Goal: Information Seeking & Learning: Learn about a topic

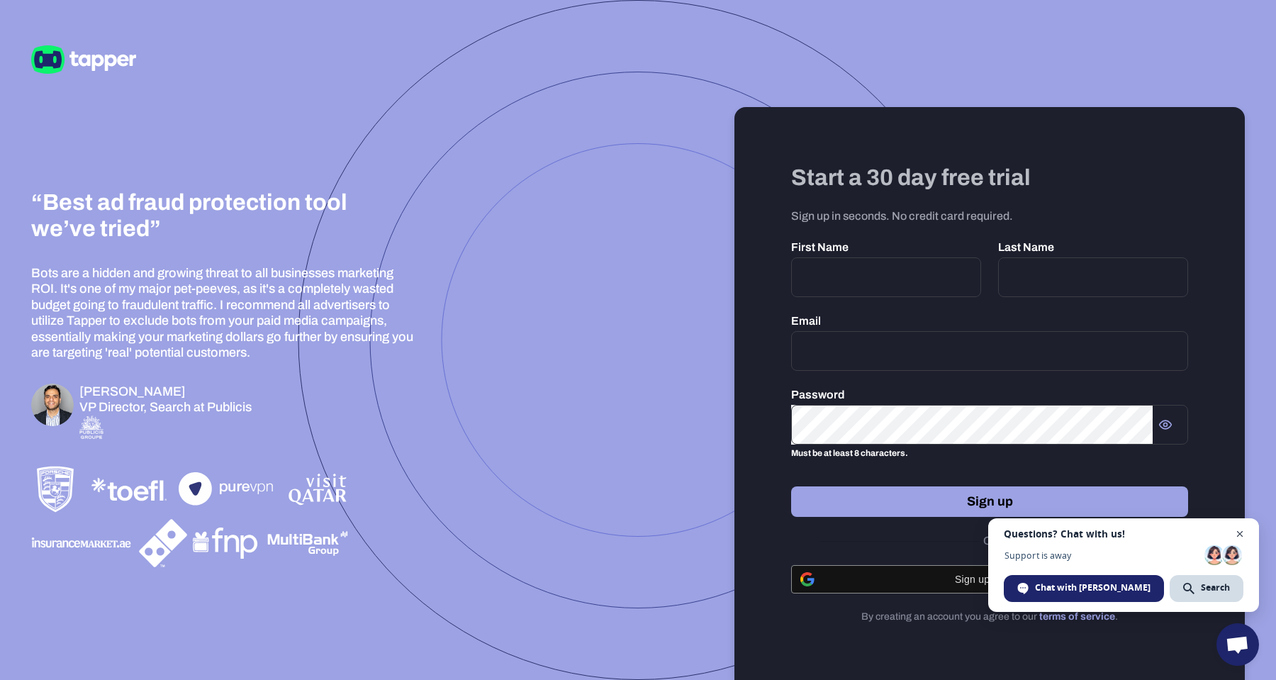
click at [1240, 532] on span "Close chat" at bounding box center [1240, 534] width 18 height 18
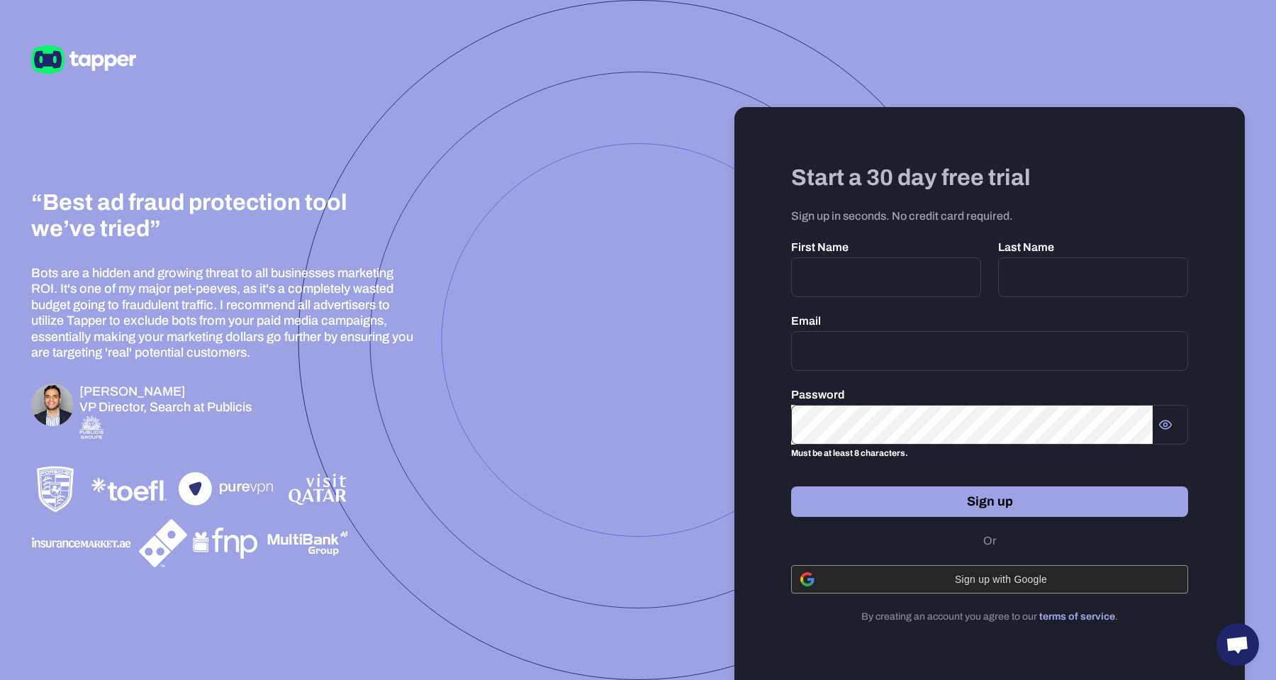
click at [992, 576] on span "Sign up with Google" at bounding box center [1001, 578] width 356 height 11
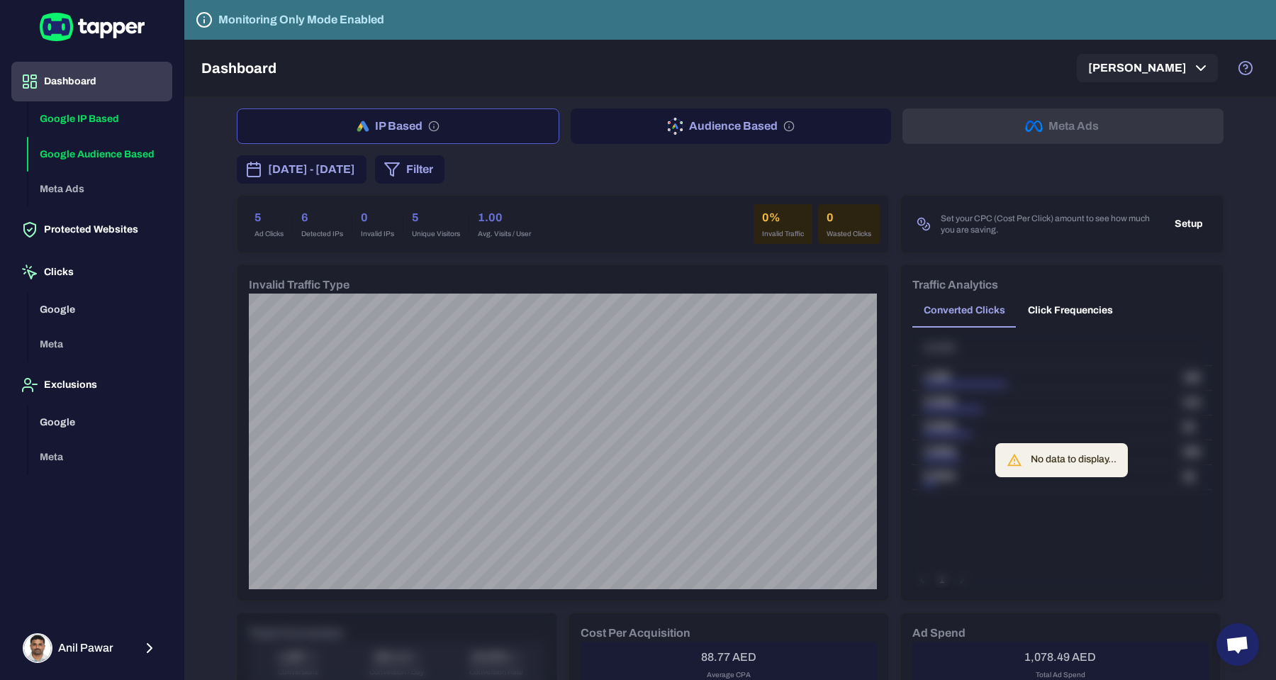
click at [96, 159] on button "Google Audience Based" at bounding box center [100, 154] width 144 height 35
click at [82, 73] on button "Dashboard" at bounding box center [91, 82] width 161 height 40
click at [355, 172] on span "October 9, 2025 - October 15, 2025" at bounding box center [311, 169] width 87 height 17
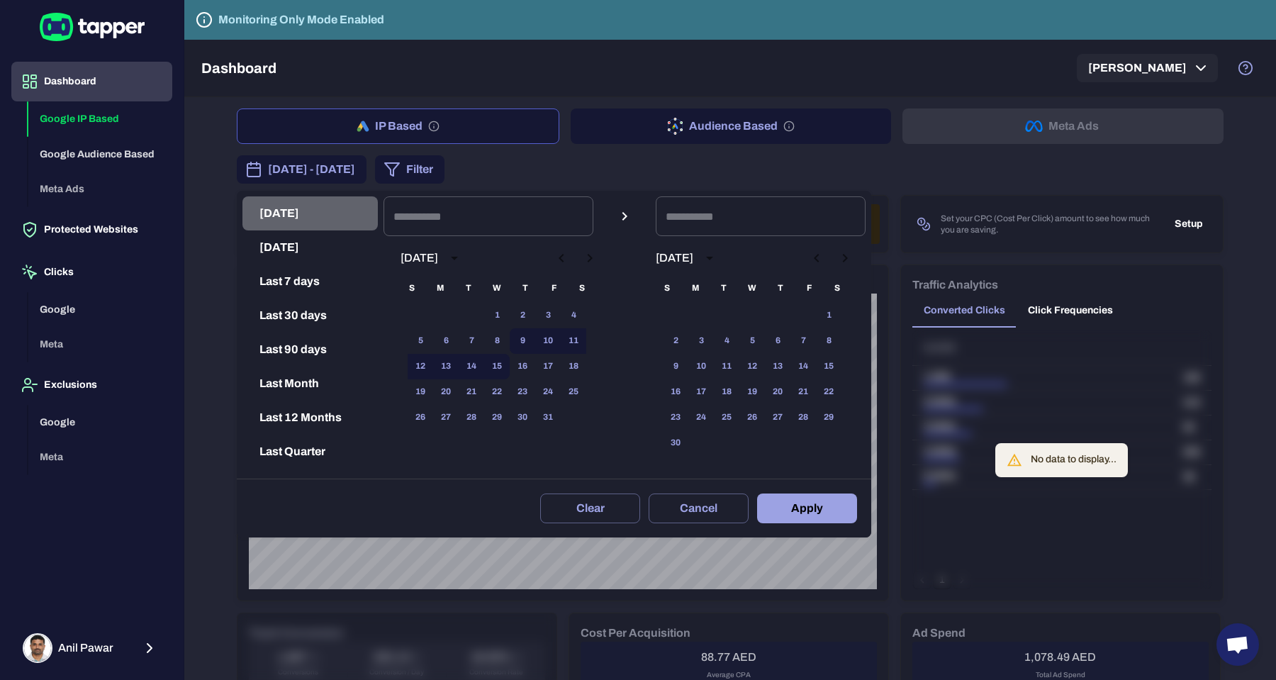
click at [293, 215] on button "Today" at bounding box center [309, 213] width 135 height 34
type input "**********"
click at [791, 498] on button "Apply" at bounding box center [807, 508] width 100 height 30
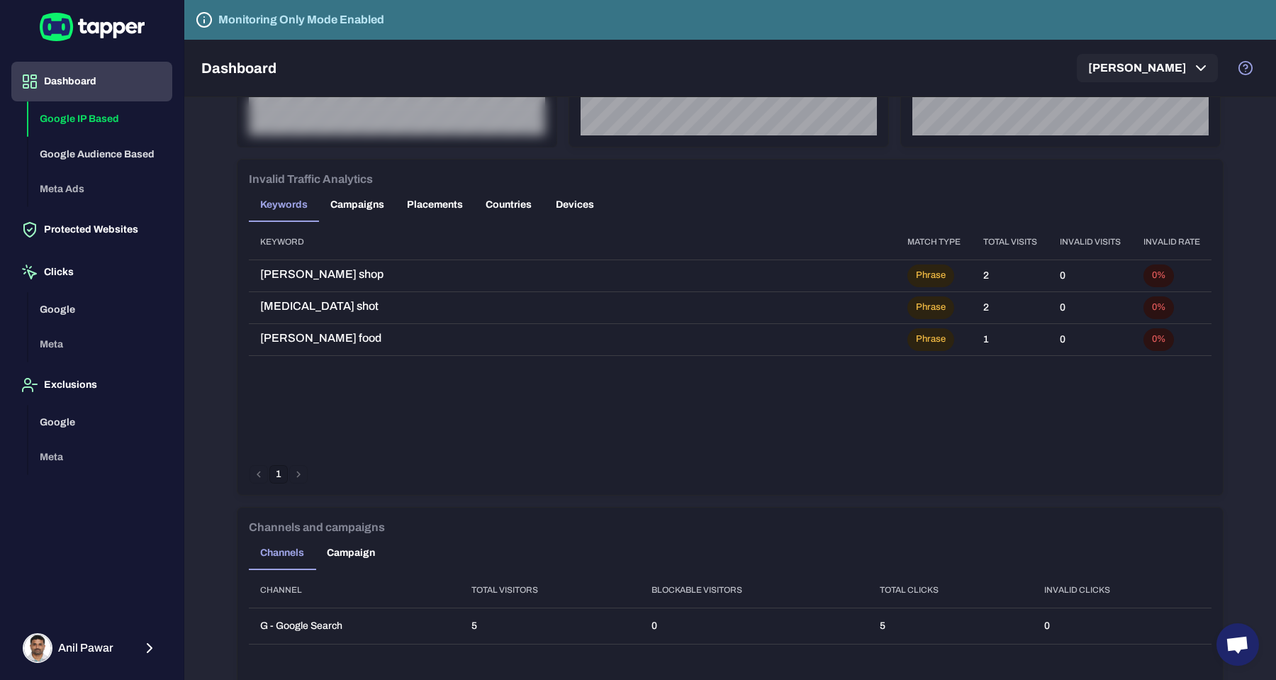
scroll to position [803, 0]
click at [281, 304] on span "ginseng shot" at bounding box center [572, 305] width 624 height 14
click at [280, 335] on span "barakat food" at bounding box center [572, 337] width 624 height 14
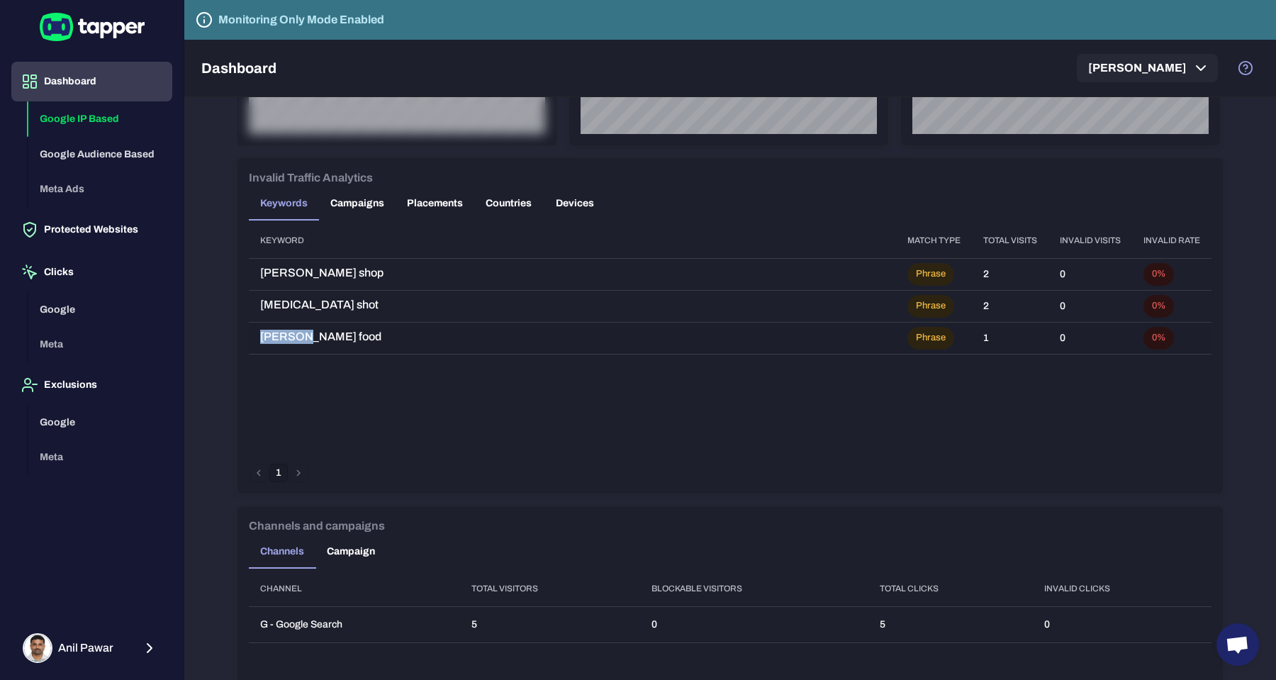
click at [280, 335] on span "barakat food" at bounding box center [572, 337] width 624 height 14
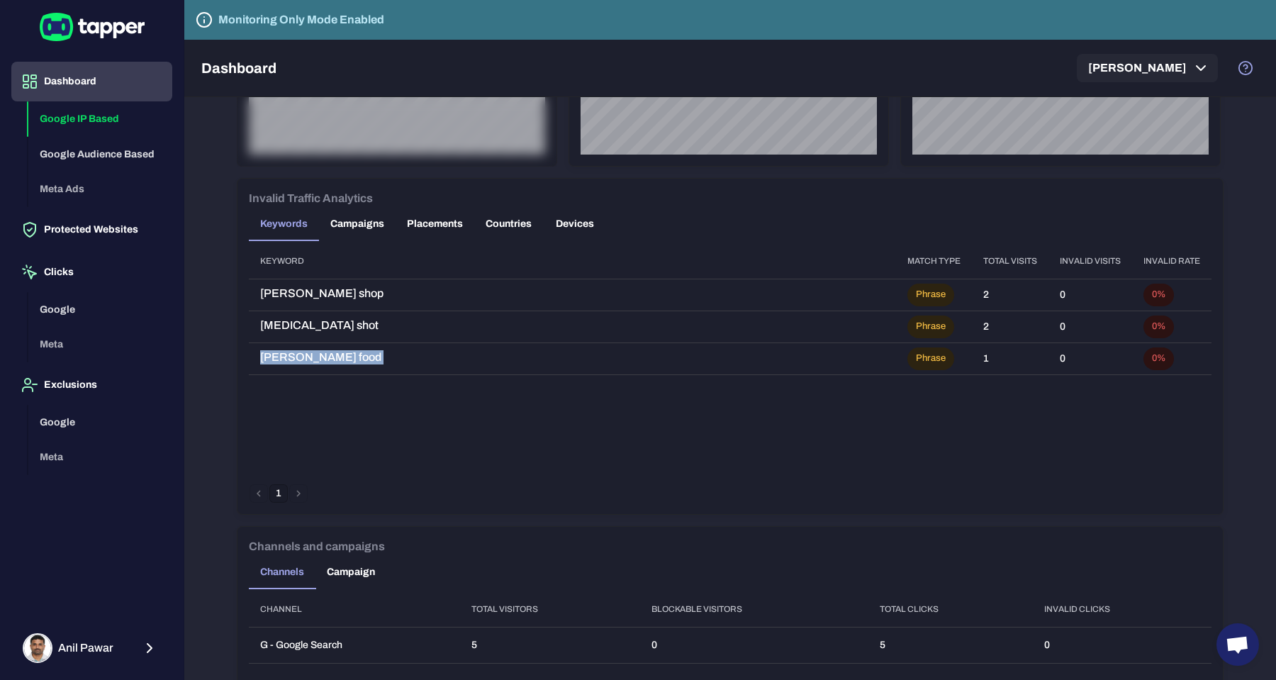
scroll to position [776, 0]
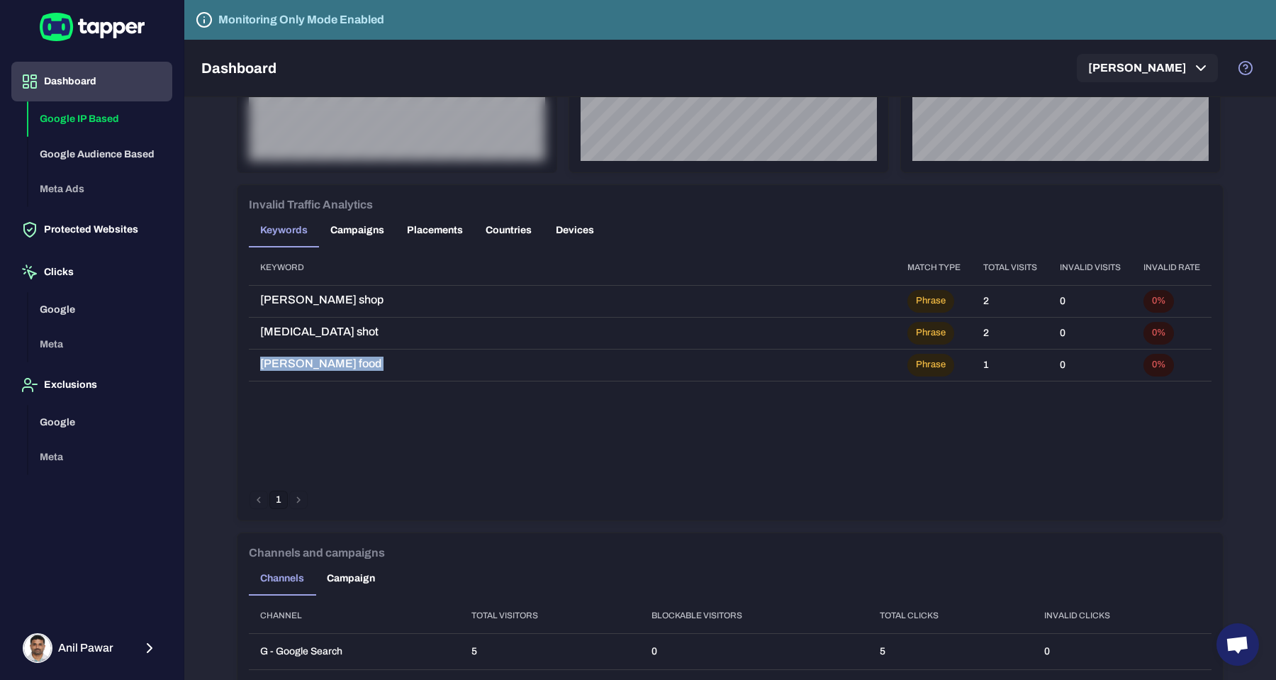
click at [356, 229] on button "Campaigns" at bounding box center [357, 230] width 77 height 34
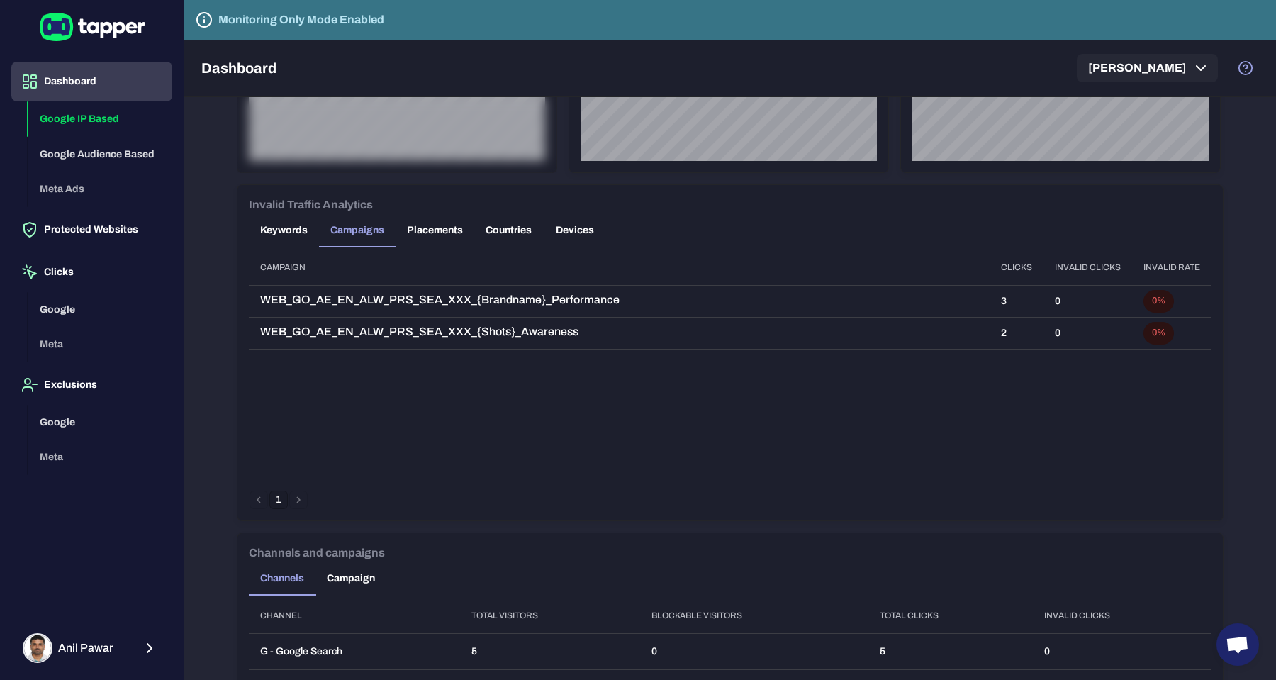
click at [432, 227] on button "Placements" at bounding box center [435, 230] width 79 height 34
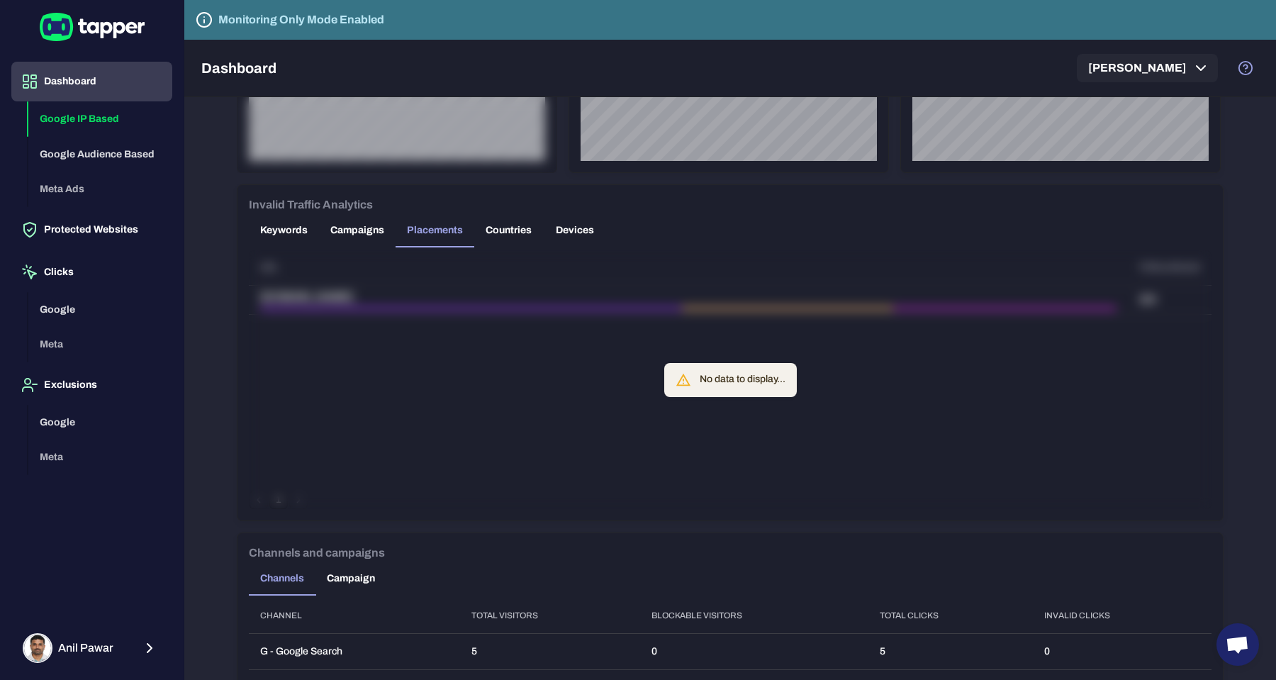
click at [522, 230] on button "Countries" at bounding box center [508, 230] width 69 height 34
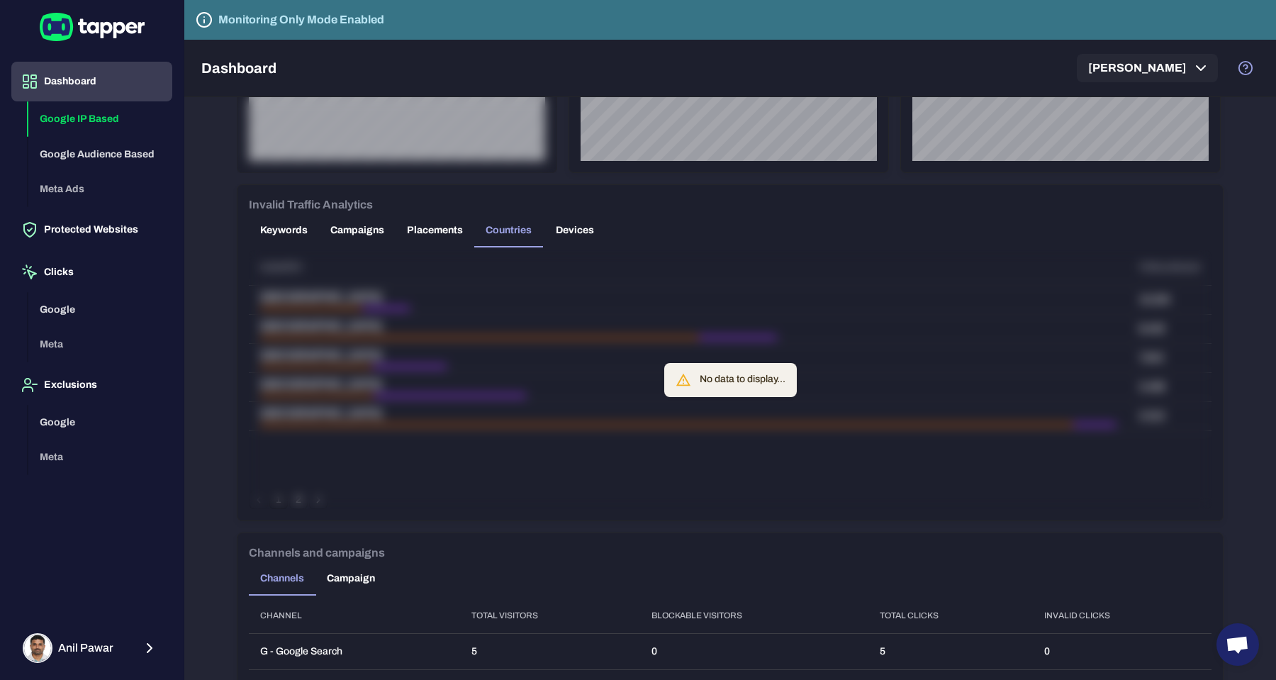
click at [573, 228] on button "Devices" at bounding box center [575, 230] width 64 height 34
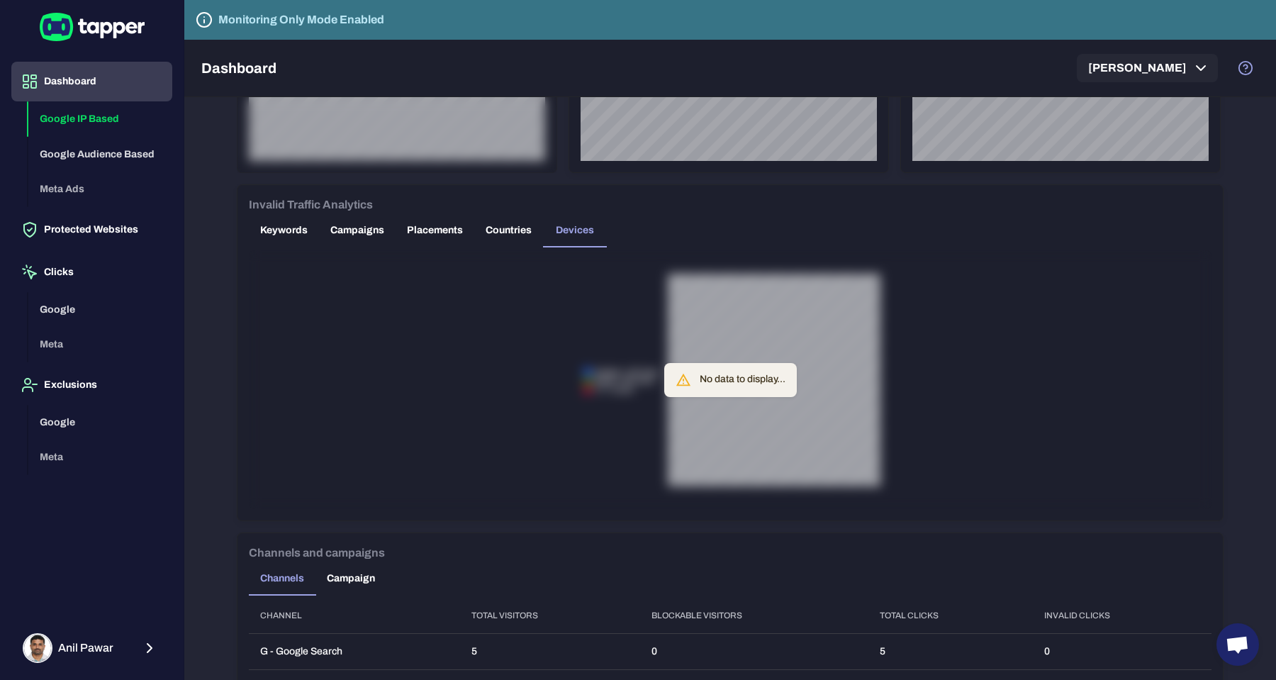
click at [276, 234] on button "Keywords" at bounding box center [284, 230] width 70 height 34
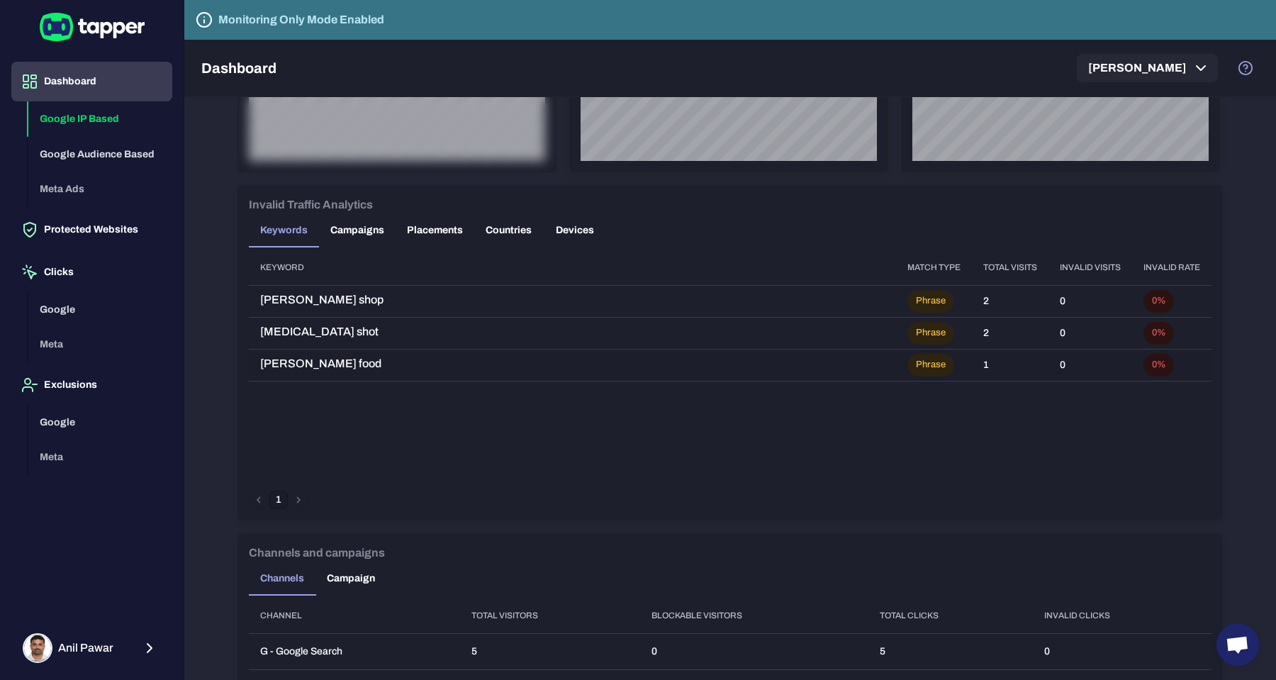
scroll to position [0, 0]
